Goal: Information Seeking & Learning: Learn about a topic

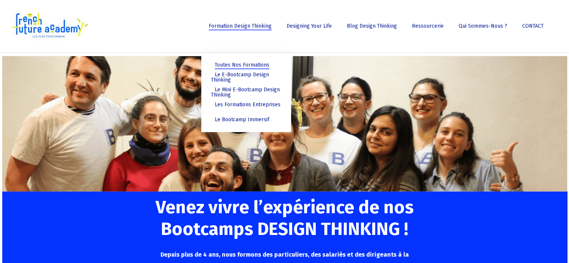
click at [243, 105] on span "Les Formations Entreprises" at bounding box center [248, 104] width 66 height 6
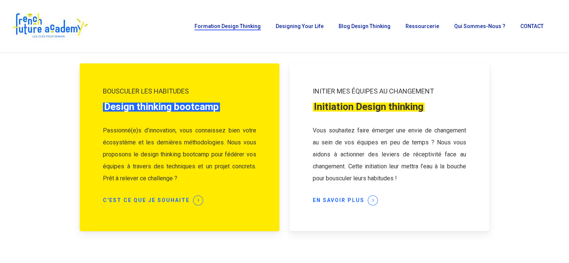
scroll to position [225, 0]
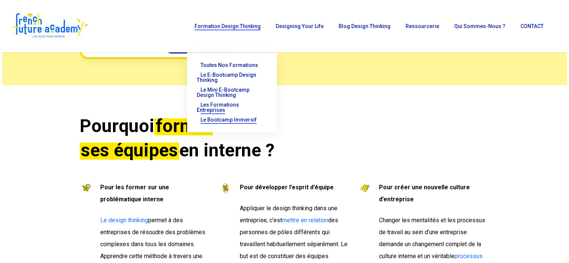
click at [244, 119] on span "Le Bootcamp Immersif" at bounding box center [229, 120] width 56 height 6
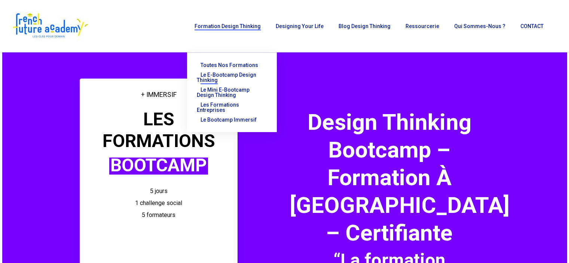
click at [240, 73] on span "Le E-Bootcamp Design Thinking" at bounding box center [227, 77] width 60 height 11
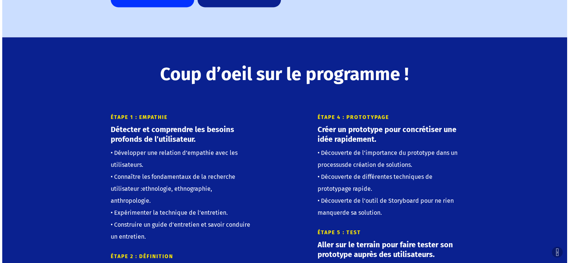
scroll to position [1198, 0]
